Goal: Task Accomplishment & Management: Manage account settings

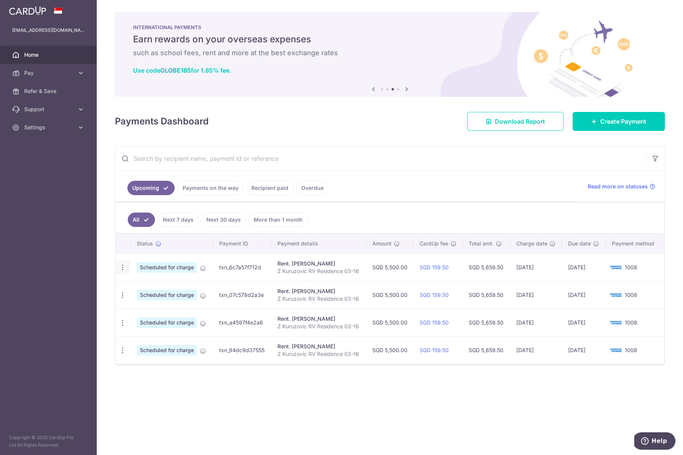
click at [122, 264] on icon "button" at bounding box center [123, 267] width 8 height 8
click at [153, 310] on span "Cancel payment" at bounding box center [163, 306] width 51 height 9
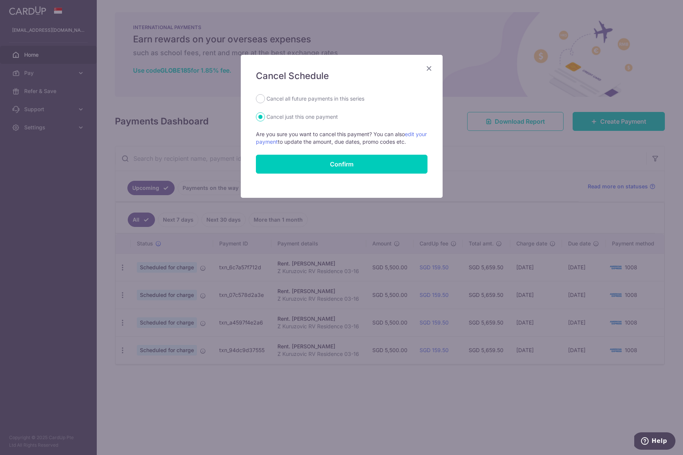
click at [318, 94] on div "Cancel Schedule Cancel all future payments in this series Cancel just this one …" at bounding box center [342, 126] width 202 height 143
click at [318, 95] on label "Cancel all future payments in this series" at bounding box center [315, 98] width 98 height 9
click at [265, 95] on input "Cancel all future payments in this series" at bounding box center [260, 98] width 9 height 9
radio input "true"
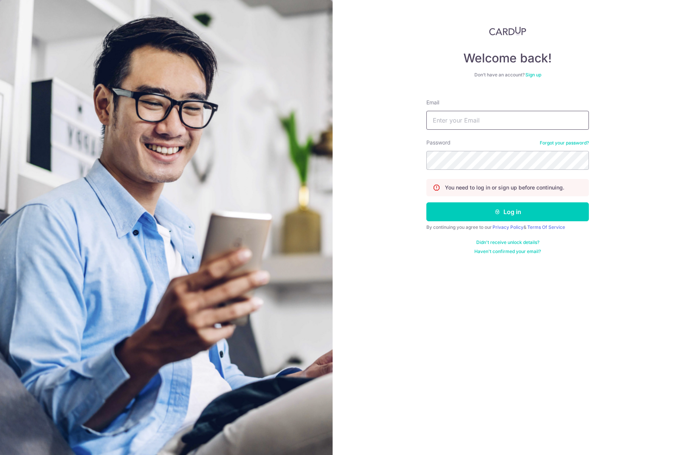
type input "[EMAIL_ADDRESS][DOMAIN_NAME]"
click at [508, 212] on button "Log in" at bounding box center [507, 211] width 163 height 19
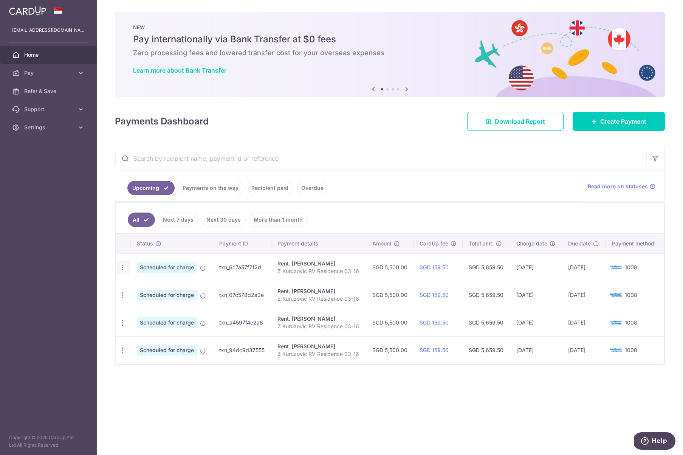
click at [124, 264] on icon "button" at bounding box center [123, 267] width 8 height 8
click at [161, 304] on span "Cancel payment" at bounding box center [163, 306] width 51 height 9
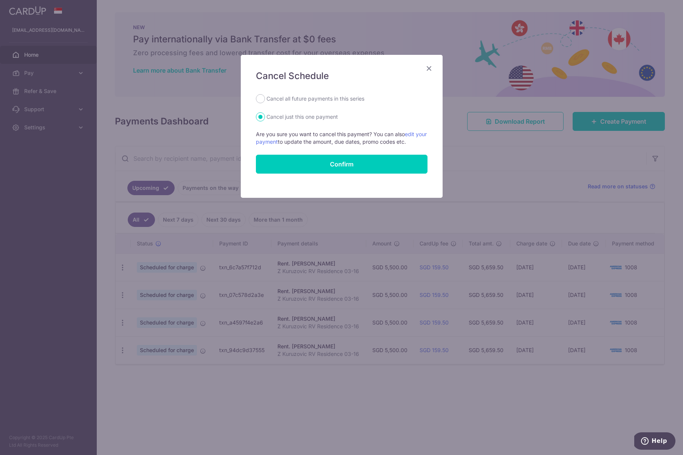
click at [317, 100] on label "Cancel all future payments in this series" at bounding box center [315, 98] width 98 height 9
click at [265, 100] on input "Cancel all future payments in this series" at bounding box center [260, 98] width 9 height 9
radio input "true"
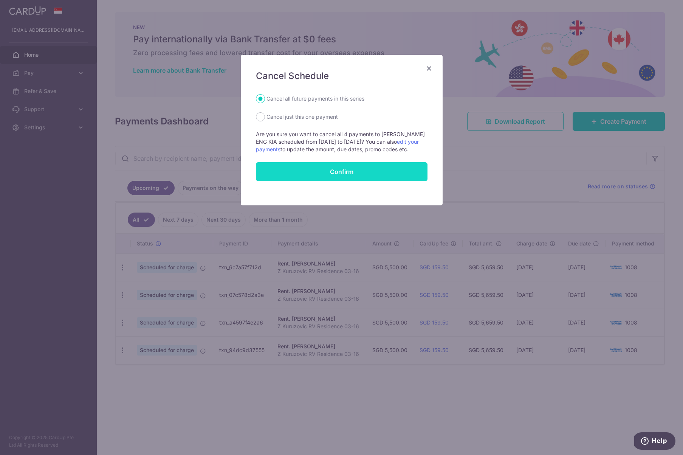
click at [353, 164] on button "Confirm" at bounding box center [342, 171] width 172 height 19
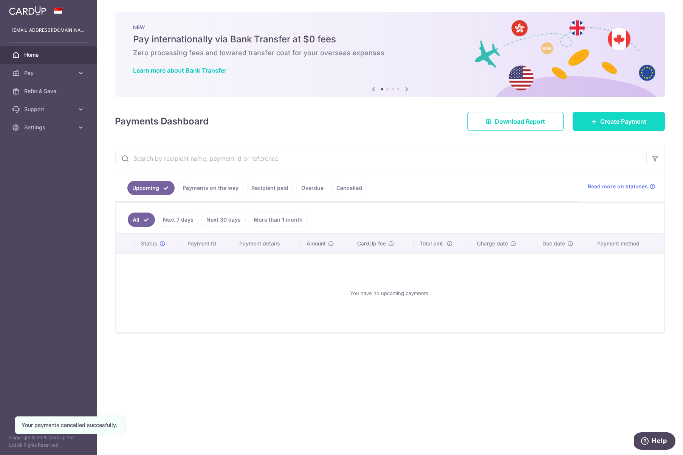
click at [615, 119] on span "Create Payment" at bounding box center [623, 121] width 46 height 9
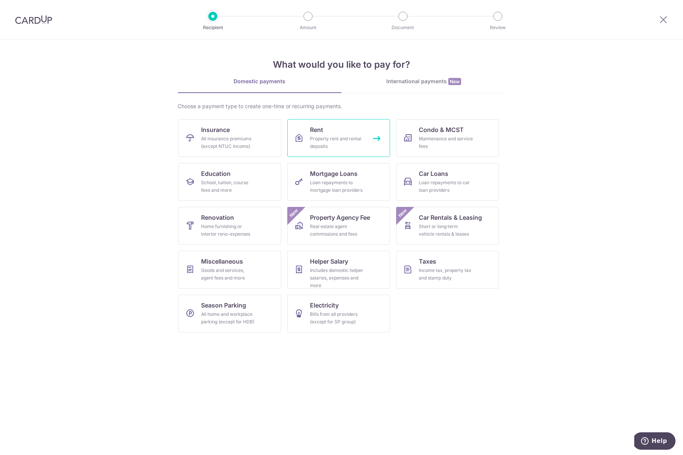
click at [322, 133] on span "Rent" at bounding box center [316, 129] width 13 height 9
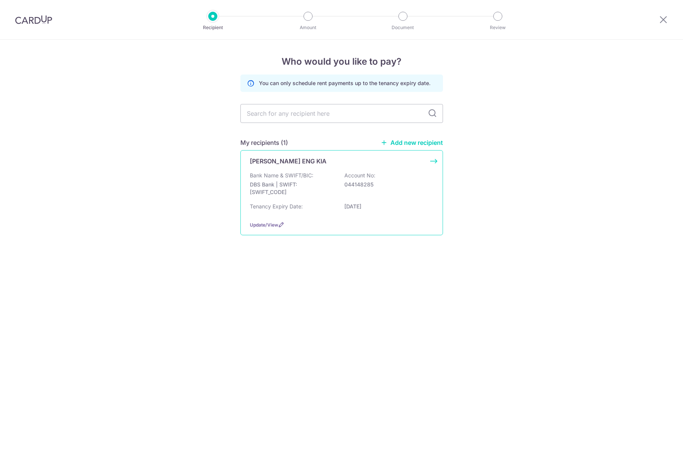
click at [310, 191] on p "DBS Bank | SWIFT: [SWIFT_CODE]" at bounding box center [292, 188] width 85 height 15
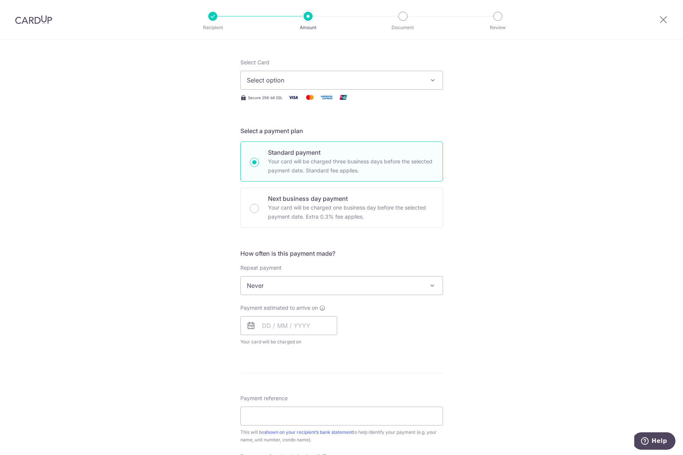
scroll to position [90, 0]
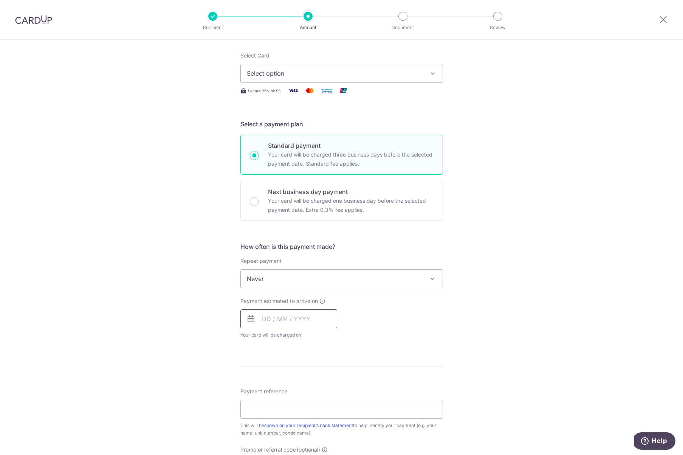
click at [262, 319] on input "text" at bounding box center [288, 318] width 97 height 19
click at [346, 339] on link "Next" at bounding box center [347, 339] width 9 height 9
click at [300, 398] on link "15" at bounding box center [301, 403] width 12 height 12
type input "15/10/2025"
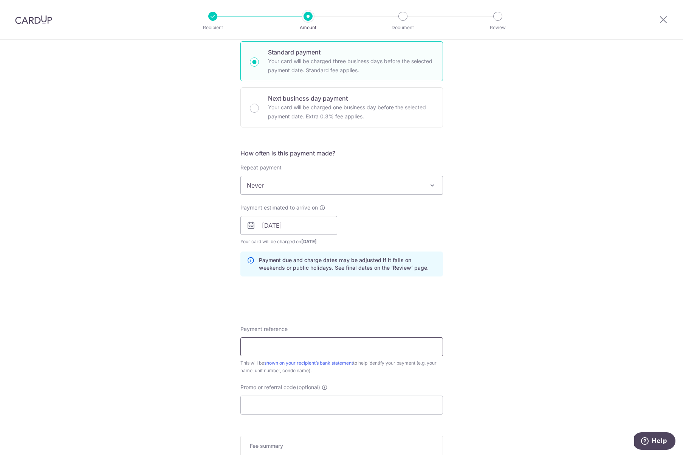
scroll to position [187, 0]
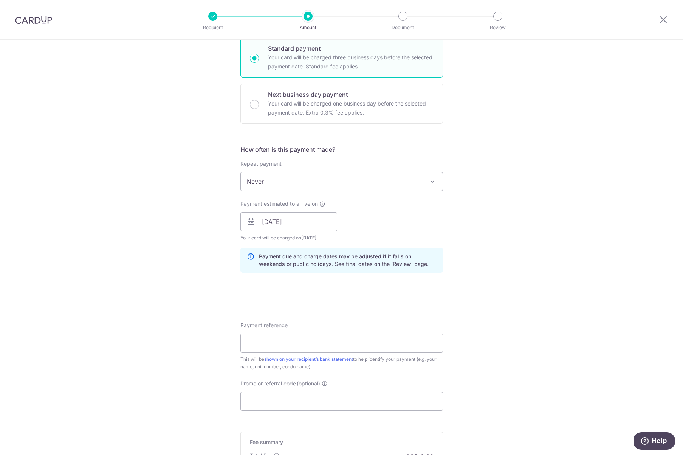
click at [279, 180] on span "Never" at bounding box center [342, 181] width 202 height 18
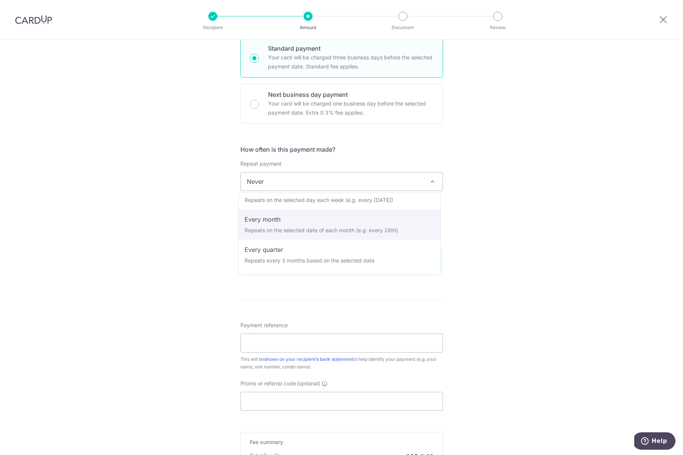
scroll to position [50, 0]
select select "3"
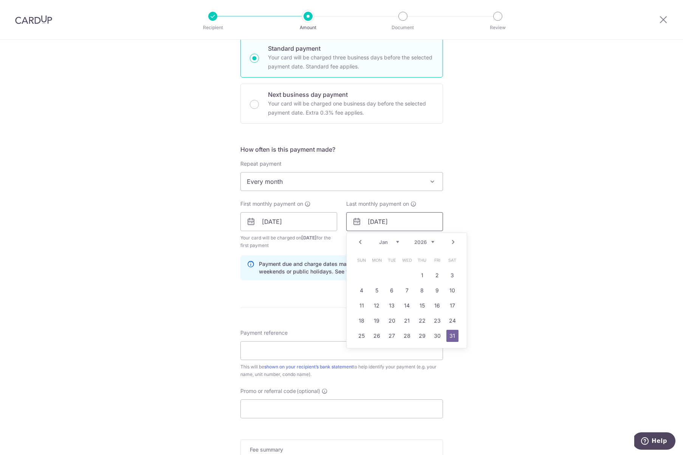
click at [379, 222] on input "31/01/2026" at bounding box center [394, 221] width 97 height 19
drag, startPoint x: 364, startPoint y: 222, endPoint x: 372, endPoint y: 223, distance: 8.0
click at [372, 223] on input "31/01/2026" at bounding box center [394, 221] width 97 height 19
click at [378, 220] on input "16/01/2026" at bounding box center [394, 221] width 97 height 19
type input "[DATE]"
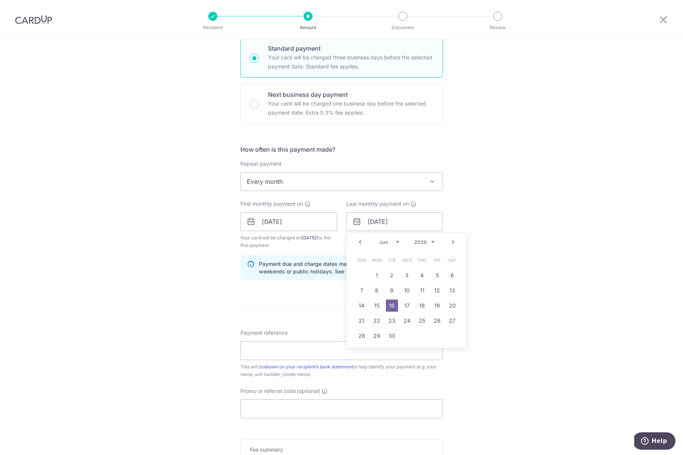
click at [510, 237] on div "Tell us more about your payment Enter payment amount SGD Select Card Select opt…" at bounding box center [341, 213] width 683 height 722
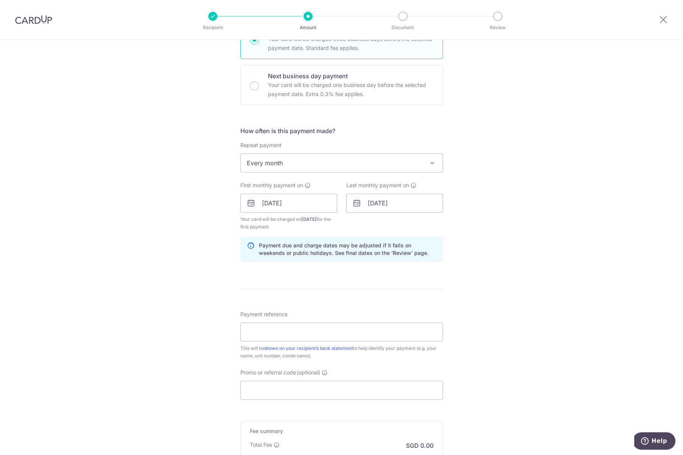
scroll to position [216, 0]
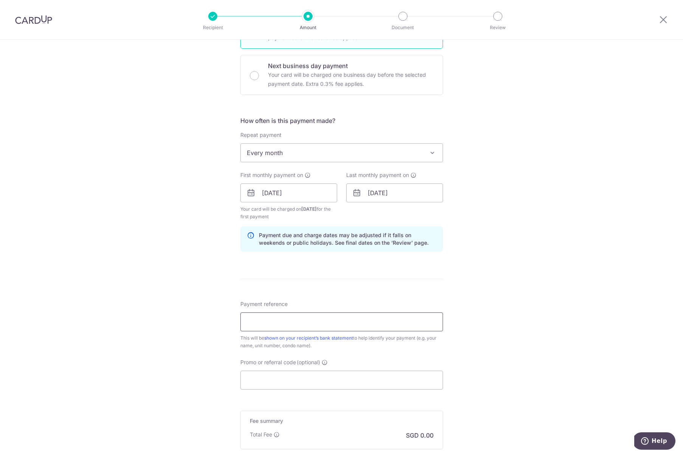
click at [276, 320] on input "Payment reference" at bounding box center [341, 321] width 203 height 19
click at [341, 322] on input "Zdravko Kuruzovic RV Residences 03-" at bounding box center [341, 321] width 203 height 19
click at [344, 323] on input "Zdravko Kuruzovic RV Res 03-" at bounding box center [341, 321] width 203 height 19
type input "[PERSON_NAME] RV Res 03-16"
click at [343, 378] on input "Promo or referral code (optional)" at bounding box center [341, 379] width 203 height 19
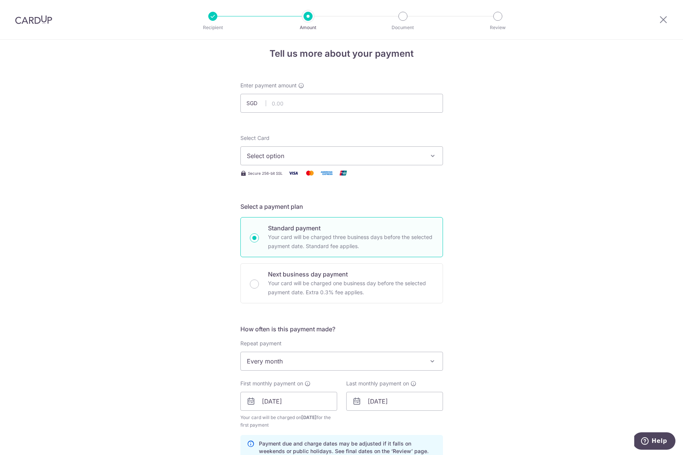
scroll to position [0, 0]
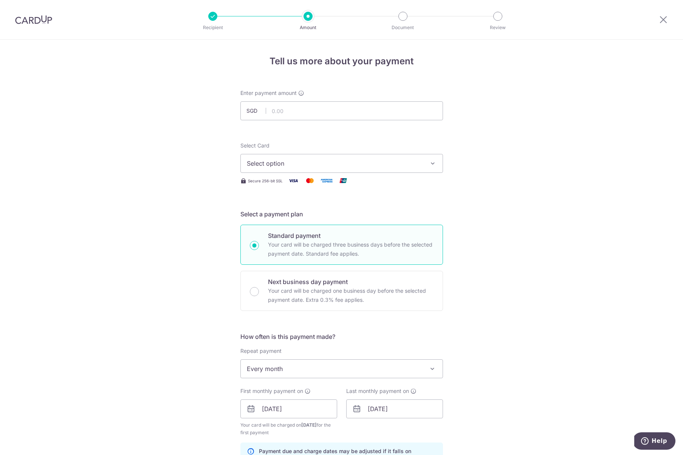
click at [279, 164] on span "Select option" at bounding box center [335, 163] width 176 height 9
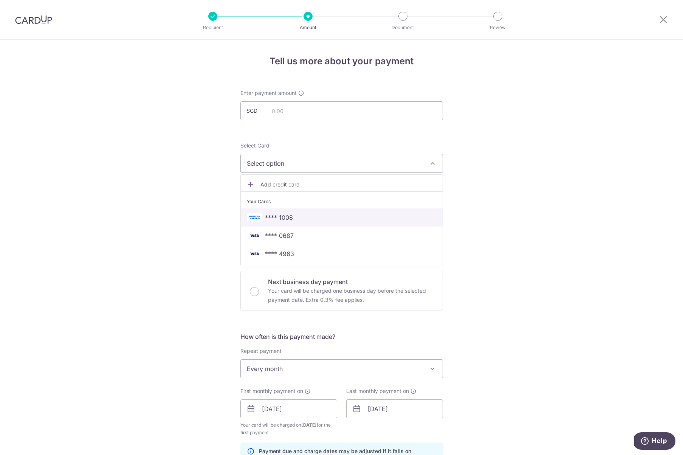
click at [283, 222] on link "**** 1008" at bounding box center [342, 217] width 202 height 18
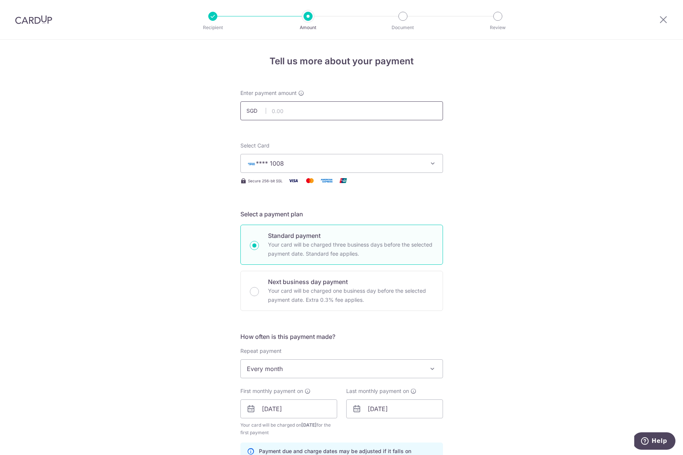
click at [285, 109] on input "text" at bounding box center [341, 110] width 203 height 19
type input "5,500.00"
drag, startPoint x: 475, startPoint y: 178, endPoint x: 496, endPoint y: 177, distance: 20.8
click at [476, 178] on div "Tell us more about your payment Enter payment amount SGD 5,500.00 5500.00 Selec…" at bounding box center [341, 400] width 683 height 722
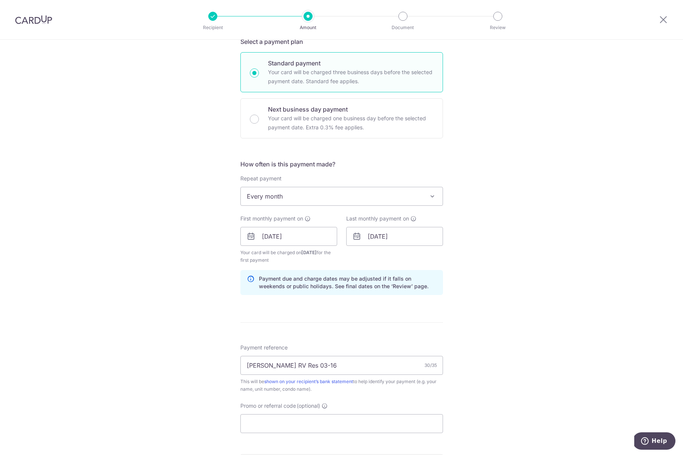
scroll to position [307, 0]
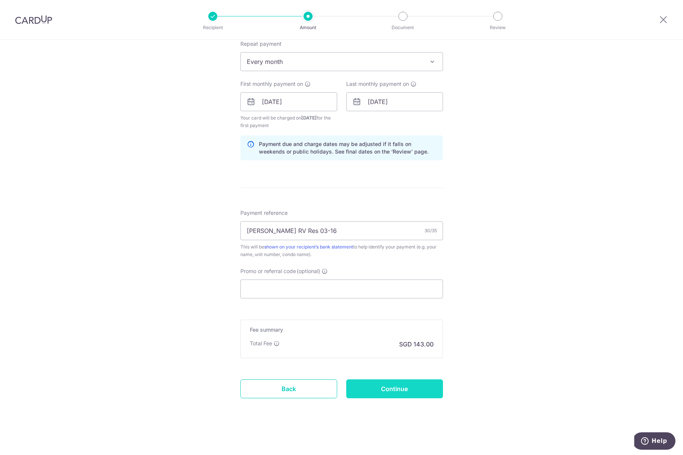
click at [400, 387] on input "Continue" at bounding box center [394, 388] width 97 height 19
type input "Create Schedule"
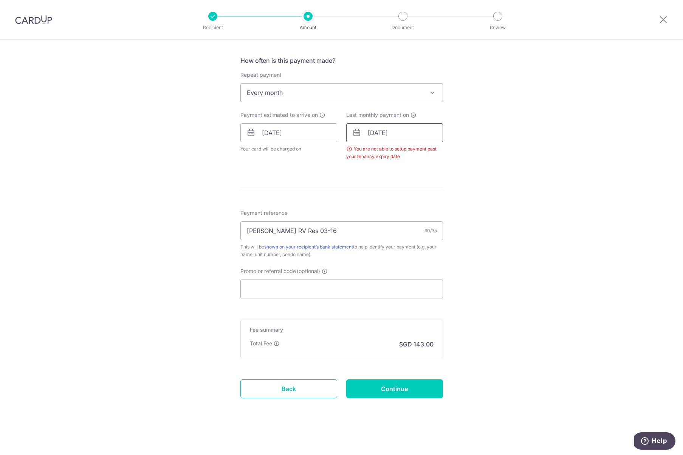
click at [370, 132] on input "16/06/2026" at bounding box center [394, 132] width 97 height 19
click at [365, 132] on input "16/06/2026" at bounding box center [394, 132] width 97 height 19
drag, startPoint x: 363, startPoint y: 132, endPoint x: 372, endPoint y: 132, distance: 8.7
click at [372, 132] on input "16/06/2026" at bounding box center [394, 132] width 97 height 19
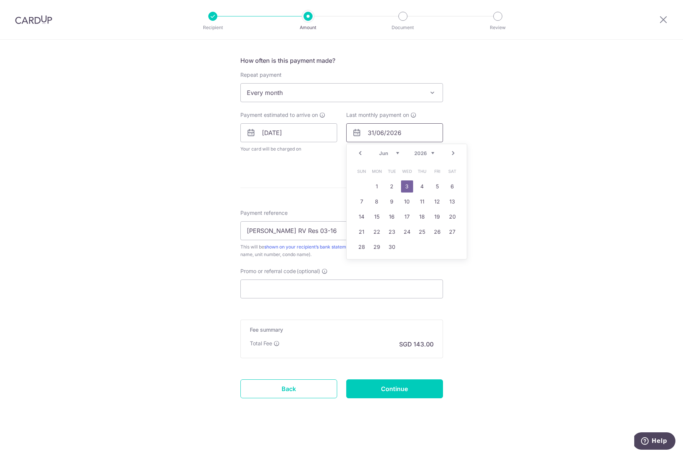
click at [381, 133] on input "31/06/2026" at bounding box center [394, 132] width 97 height 19
type input "31/01/2026"
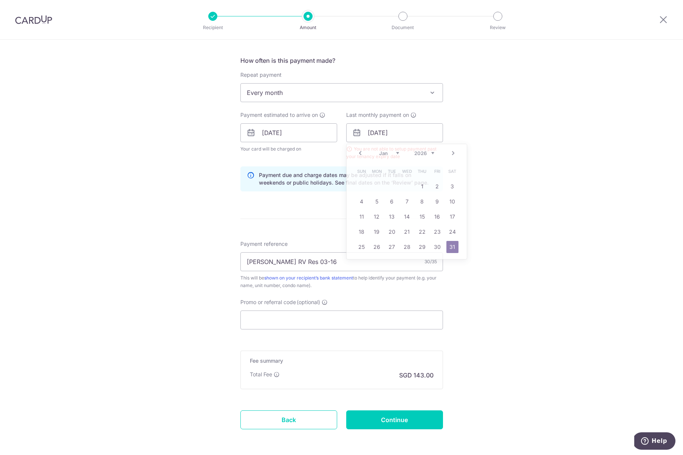
drag, startPoint x: 531, startPoint y: 158, endPoint x: 533, endPoint y: 161, distance: 3.9
click at [531, 158] on div "Tell us more about your payment Enter payment amount SGD 5,500.00 5500.00 Selec…" at bounding box center [341, 124] width 683 height 722
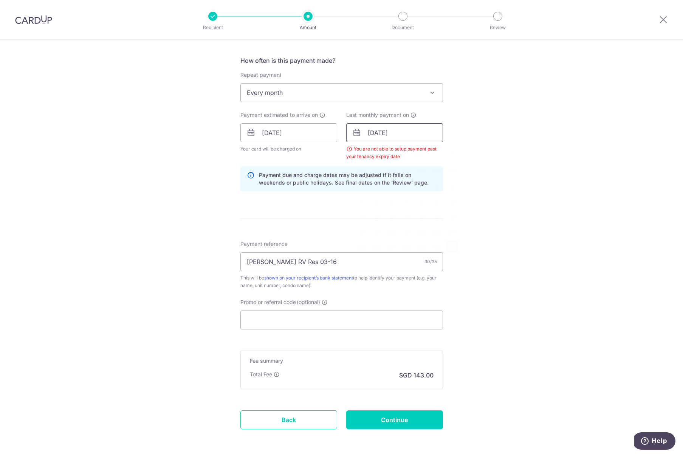
click at [399, 126] on input "31/01/2026" at bounding box center [394, 132] width 97 height 19
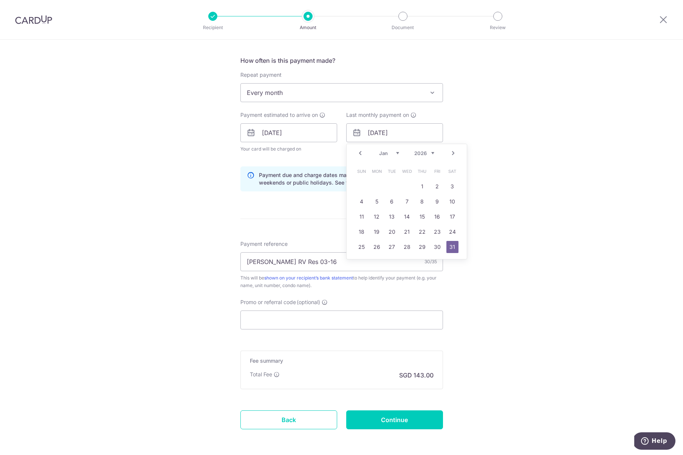
click at [578, 288] on div "Tell us more about your payment Enter payment amount SGD 5,500.00 5500.00 Selec…" at bounding box center [341, 124] width 683 height 722
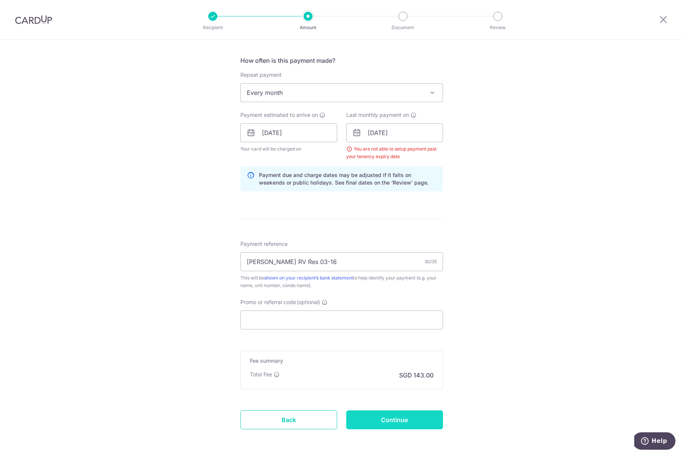
click at [410, 418] on input "Continue" at bounding box center [394, 419] width 97 height 19
type input "Create Schedule"
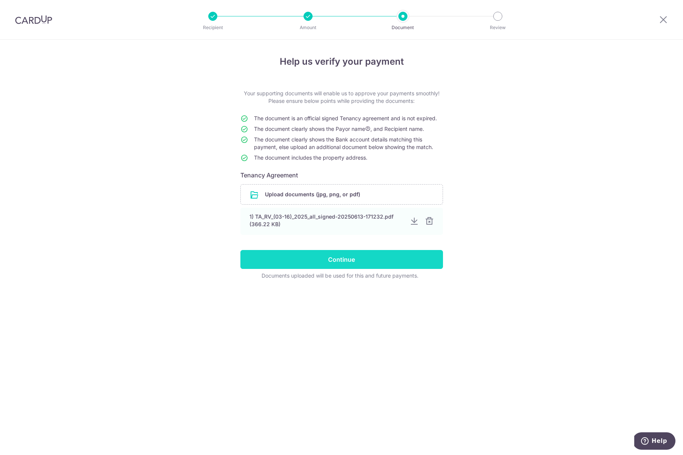
click at [345, 258] on input "Continue" at bounding box center [341, 259] width 203 height 19
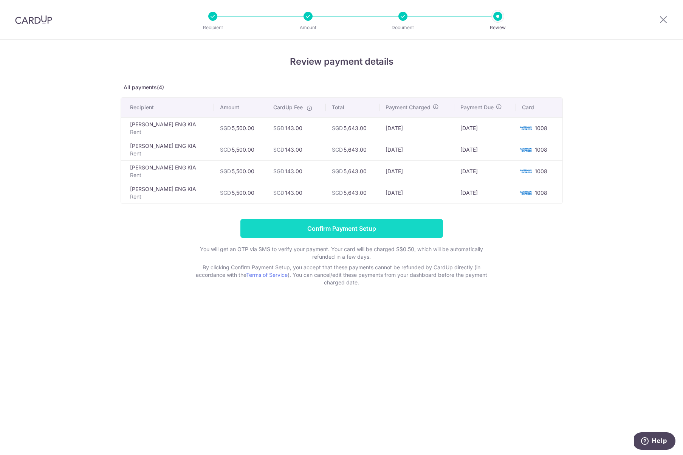
click at [348, 226] on input "Confirm Payment Setup" at bounding box center [341, 228] width 203 height 19
